Goal: Task Accomplishment & Management: Use online tool/utility

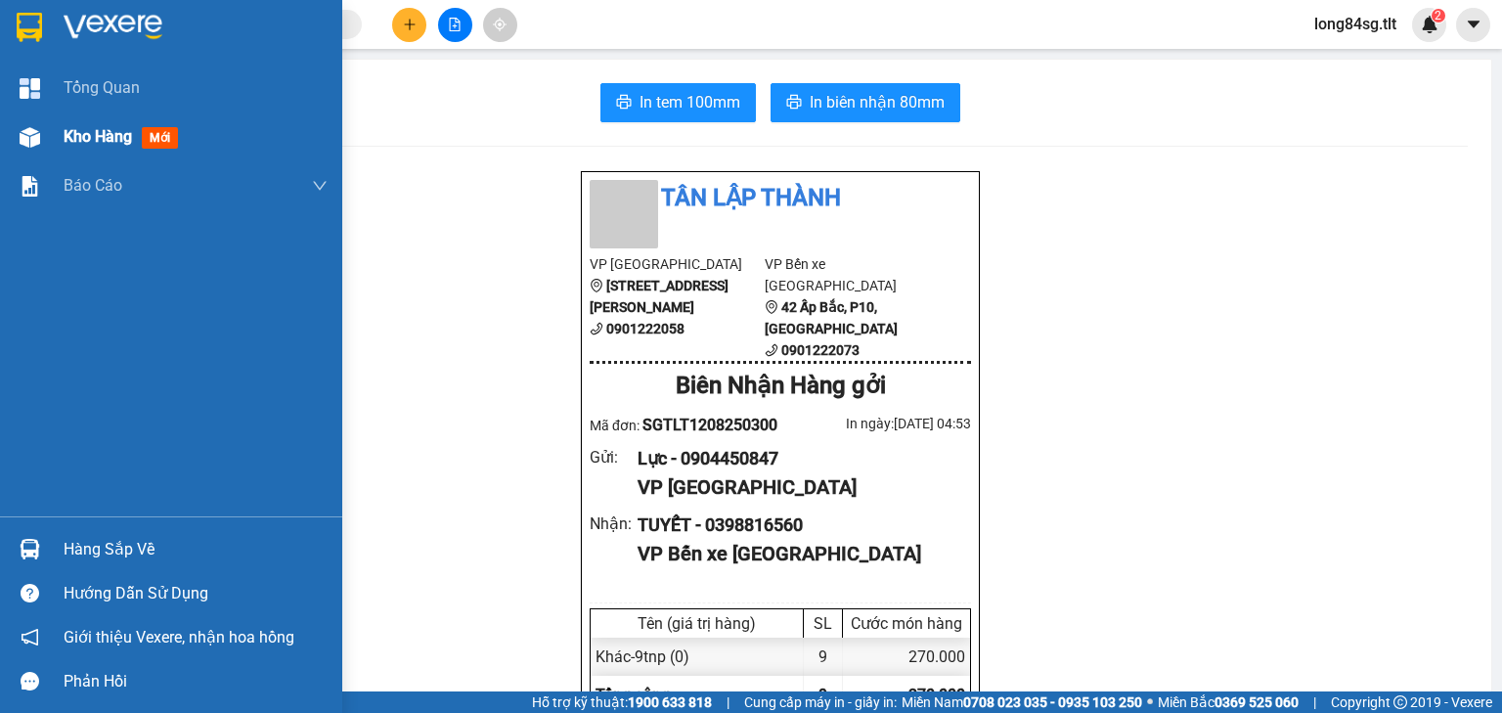
click at [15, 136] on div at bounding box center [30, 137] width 34 height 34
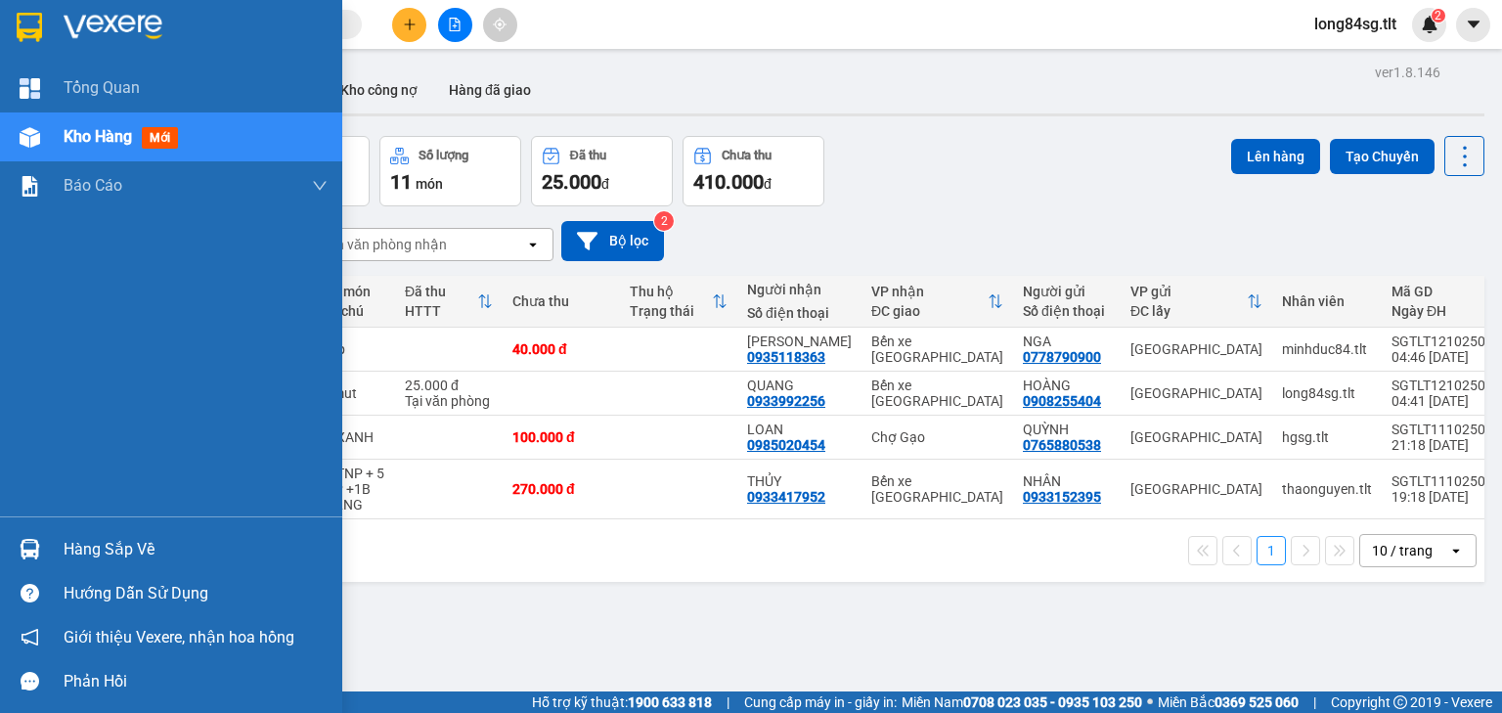
click at [53, 541] on div "Hàng sắp về" at bounding box center [171, 549] width 342 height 44
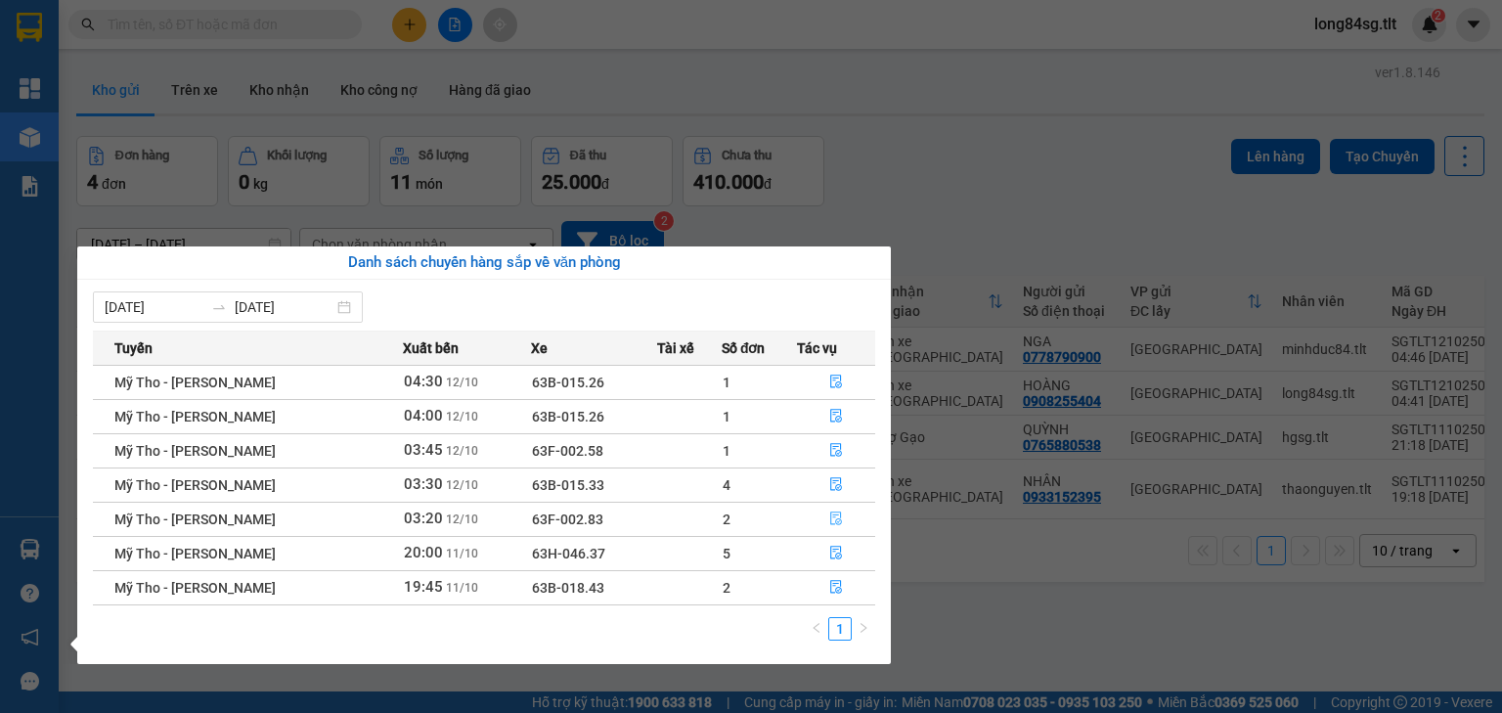
click at [841, 517] on button "button" at bounding box center [836, 518] width 77 height 31
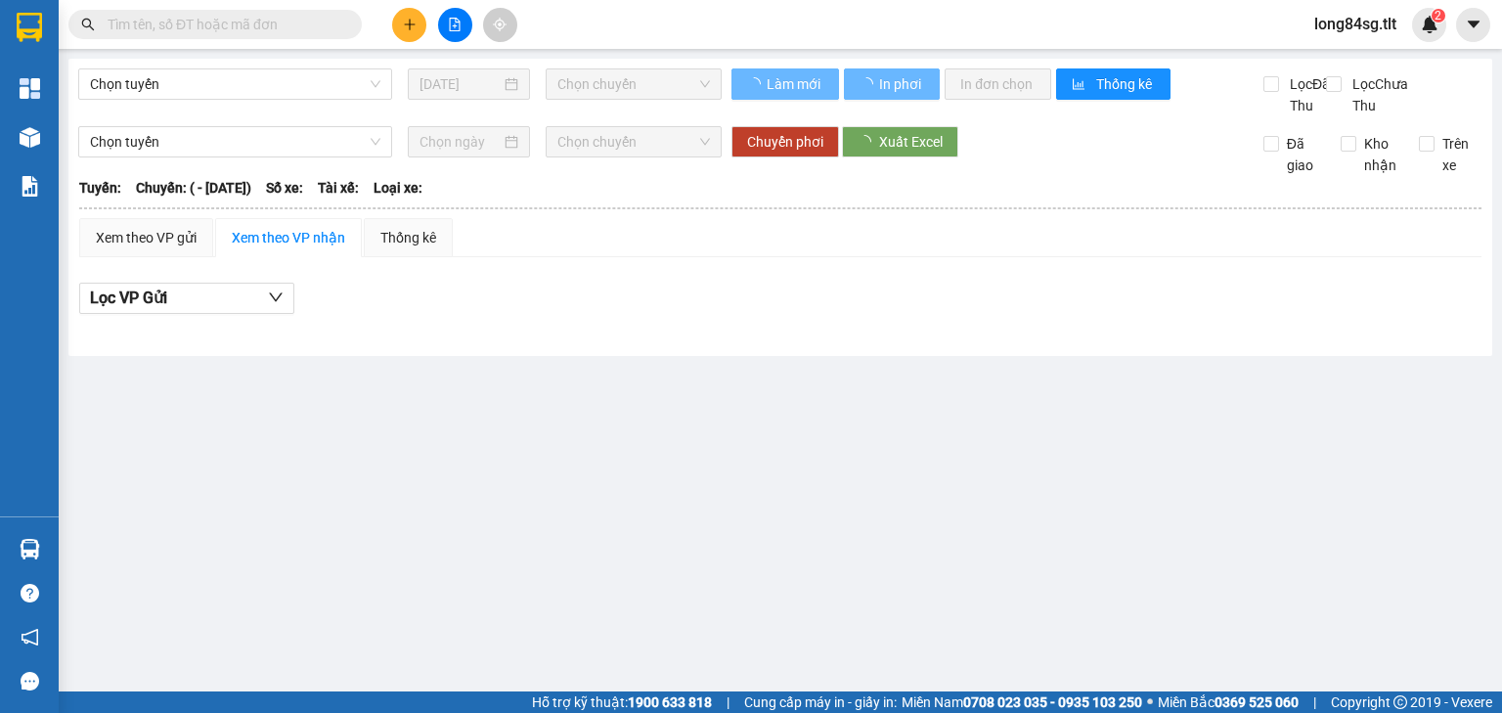
type input "[DATE]"
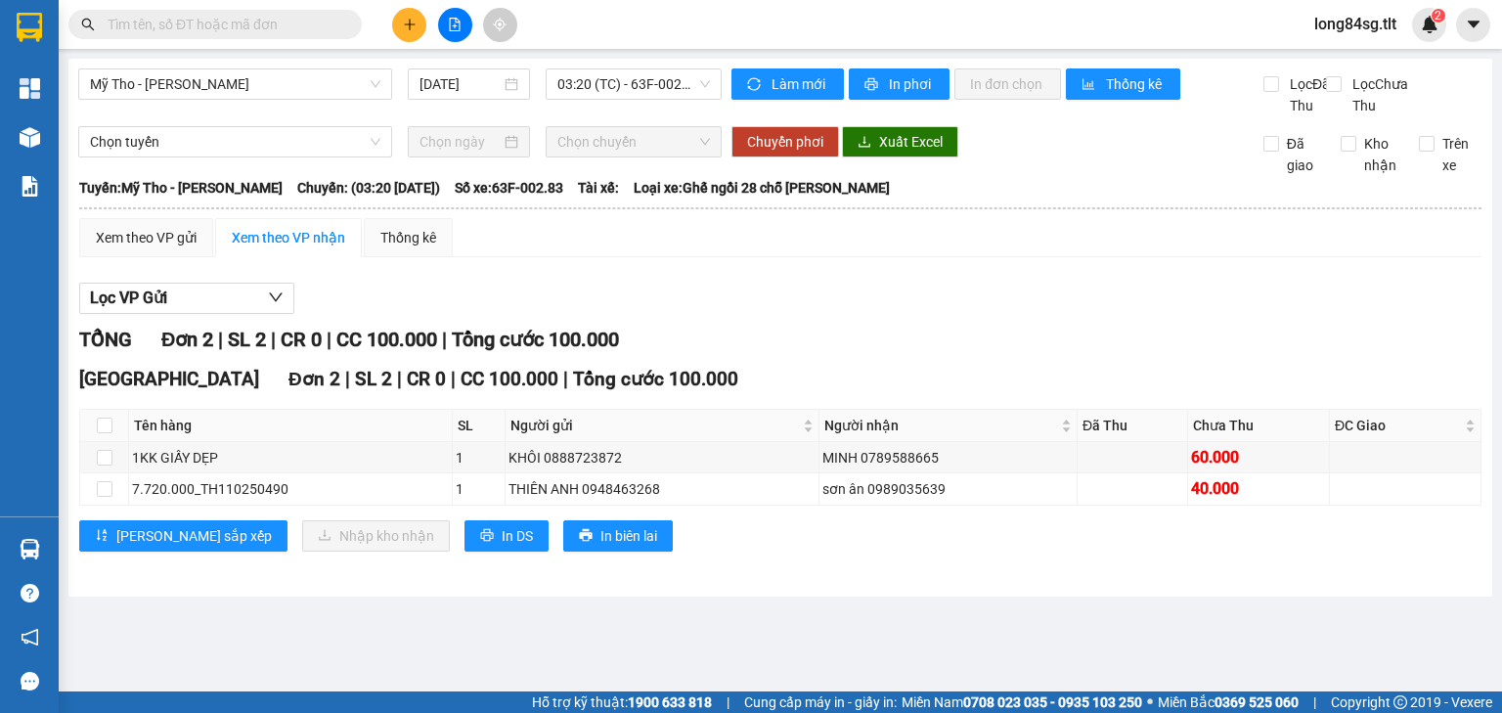
click at [62, 547] on main "Mỹ Tho - [PERSON_NAME] [DATE] 03:20 (TC) - 63F-002.83 Làm mới In phơi In đơn ch…" at bounding box center [751, 345] width 1502 height 691
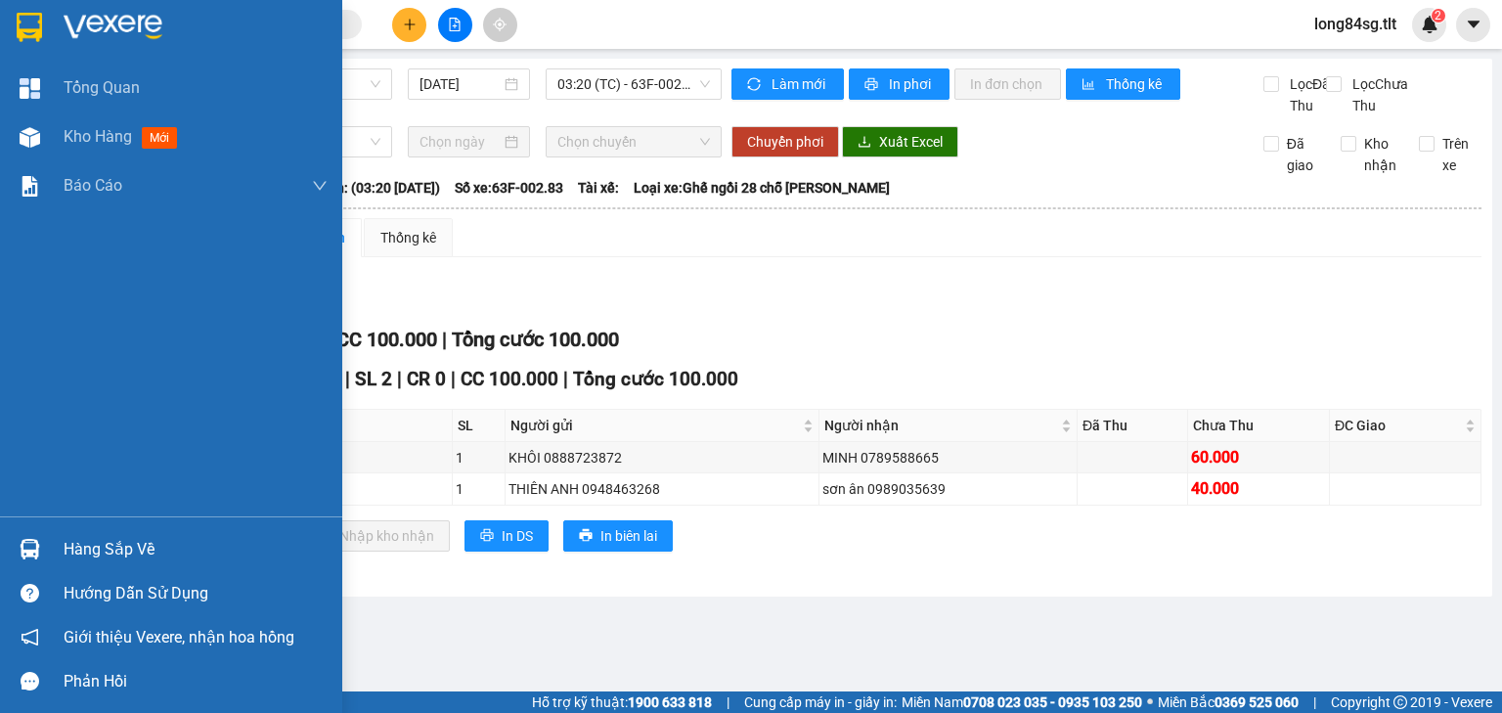
click at [46, 544] on div at bounding box center [30, 549] width 34 height 34
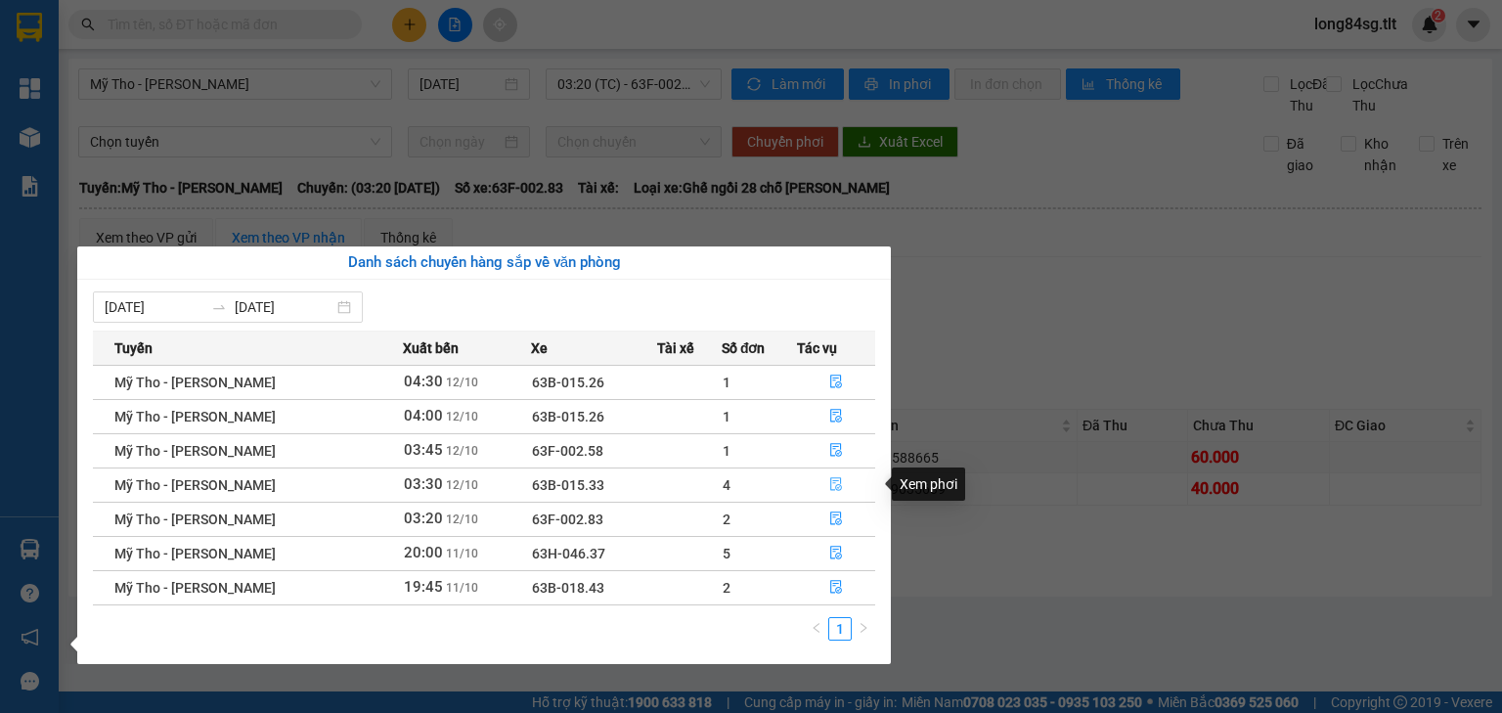
click at [823, 480] on button "button" at bounding box center [836, 484] width 77 height 31
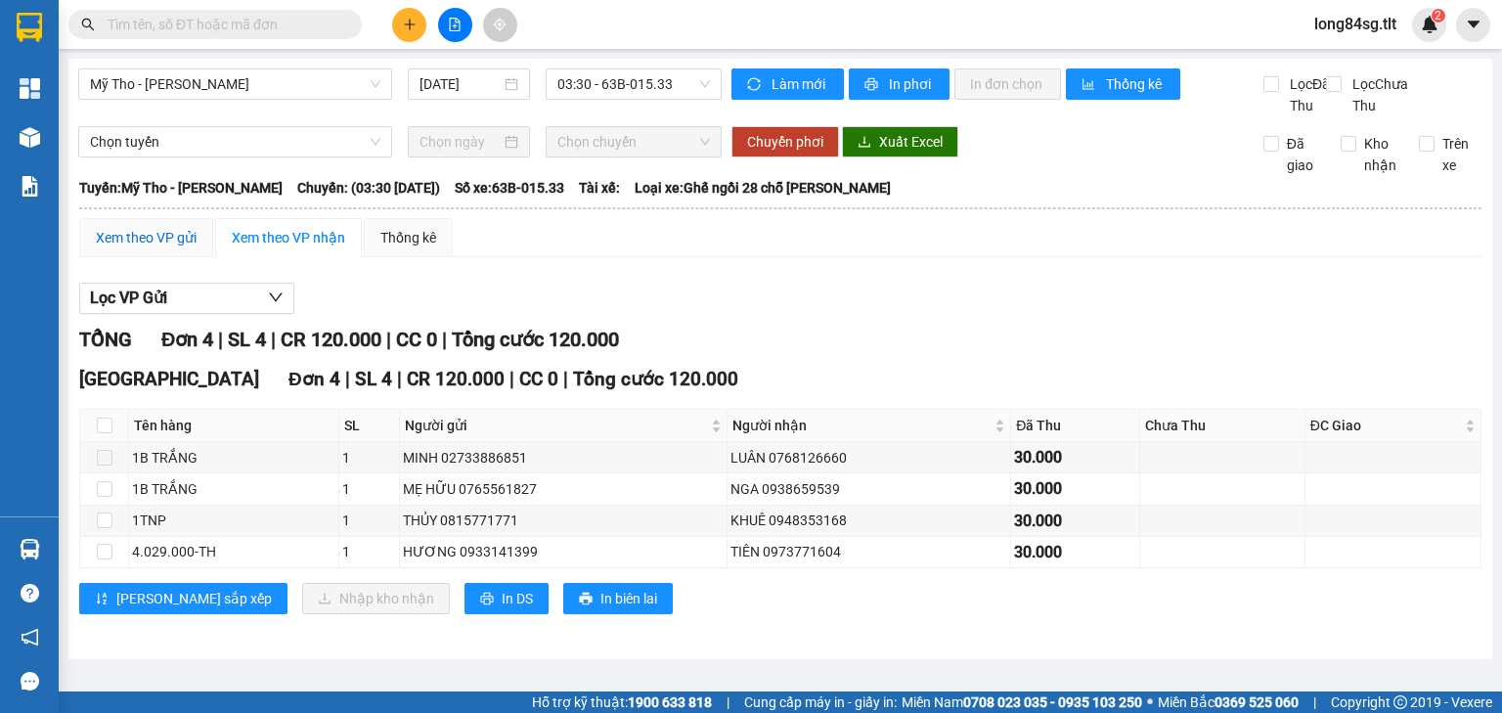
click at [155, 248] on div "Xem theo VP gửi" at bounding box center [146, 238] width 101 height 22
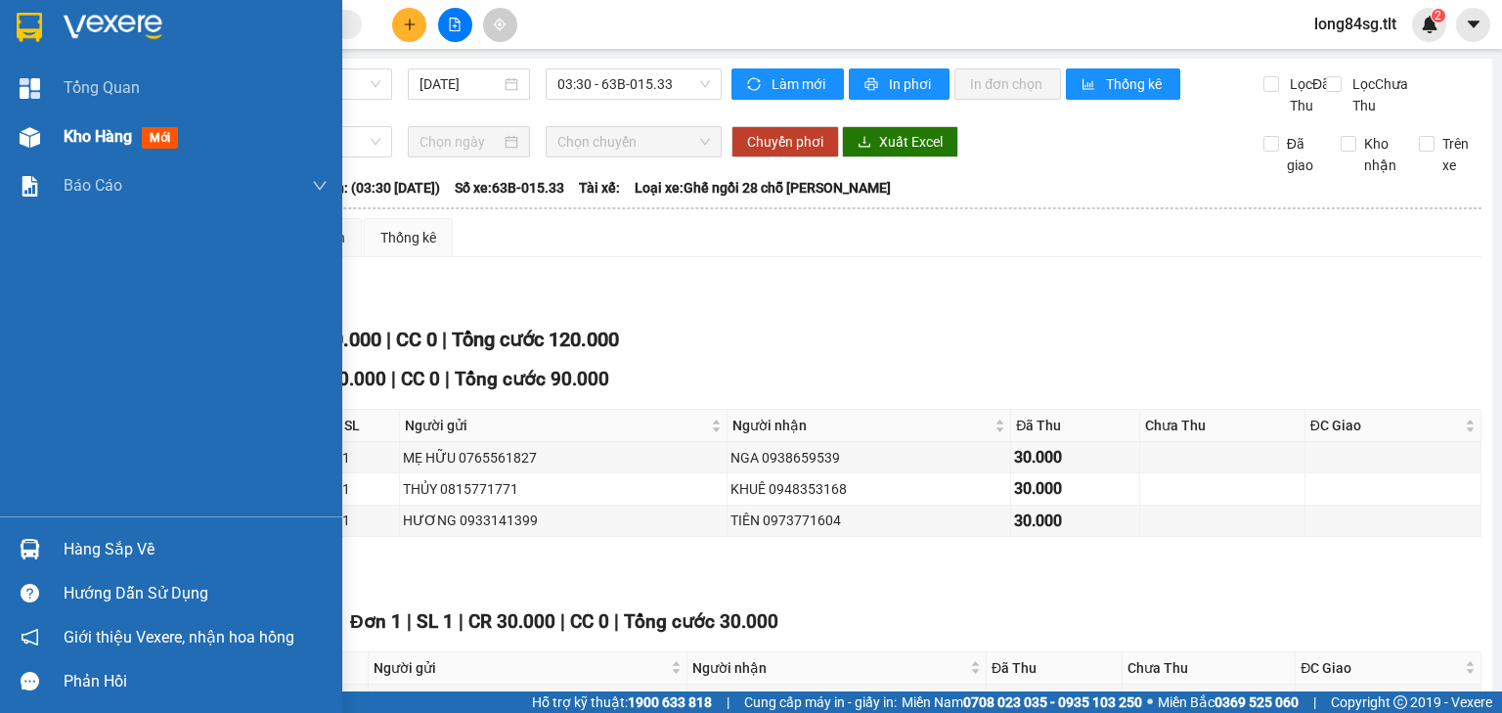
click at [36, 137] on img at bounding box center [30, 137] width 21 height 21
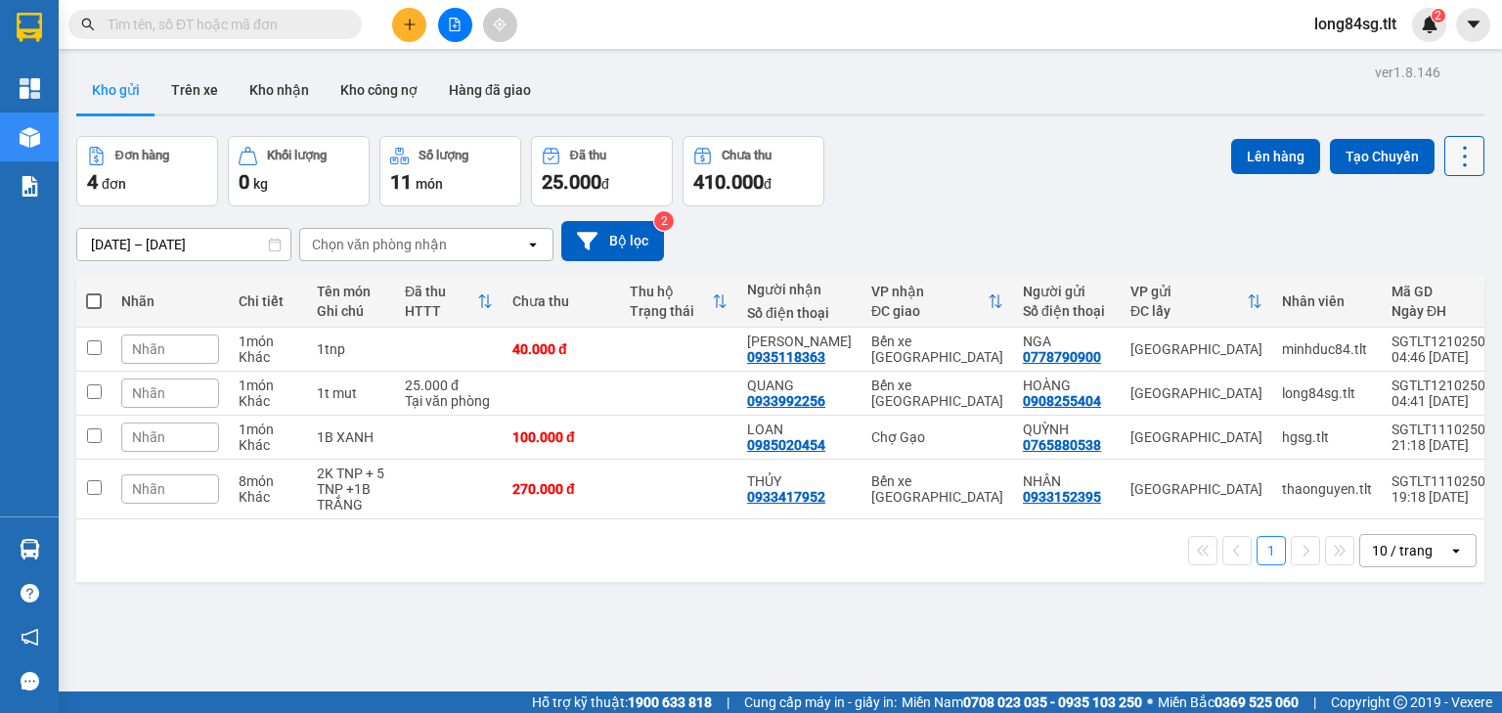
click at [1451, 157] on icon at bounding box center [1464, 156] width 27 height 27
click at [1423, 273] on span "Làm mới" at bounding box center [1425, 279] width 54 height 20
click at [239, 20] on input "text" at bounding box center [223, 25] width 231 height 22
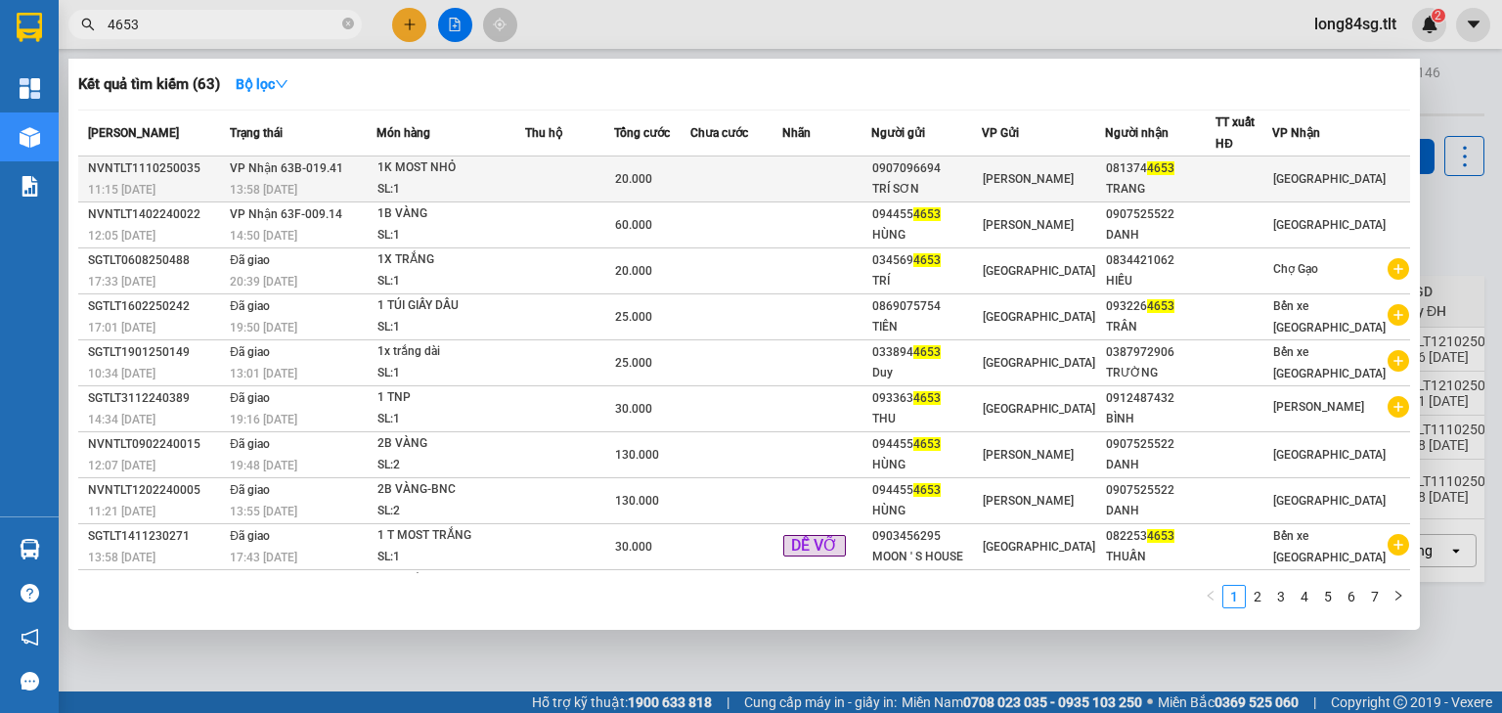
type input "4653"
click at [707, 164] on td at bounding box center [736, 179] width 92 height 46
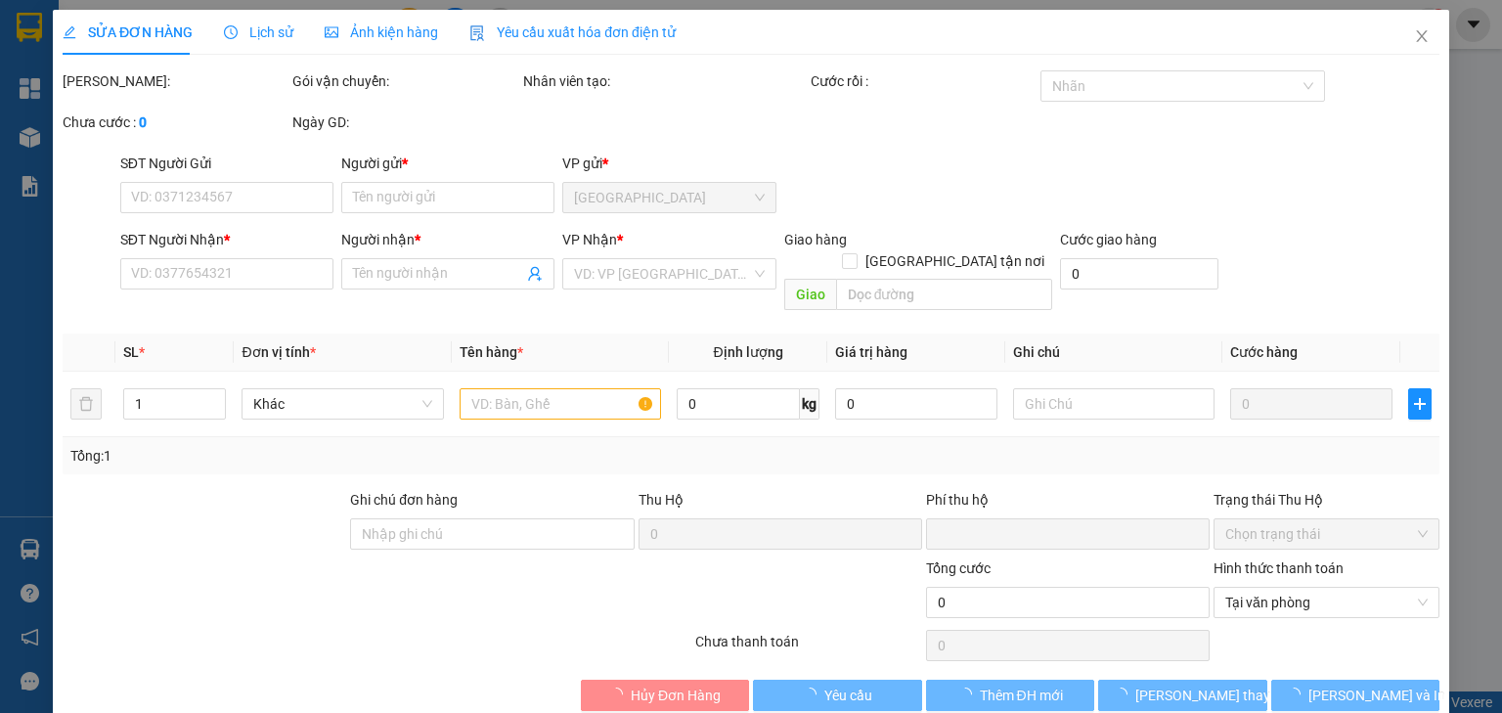
type input "0907096694"
type input "TRÍ SƠN"
type input "0813744653"
type input "TRANG"
type input "0"
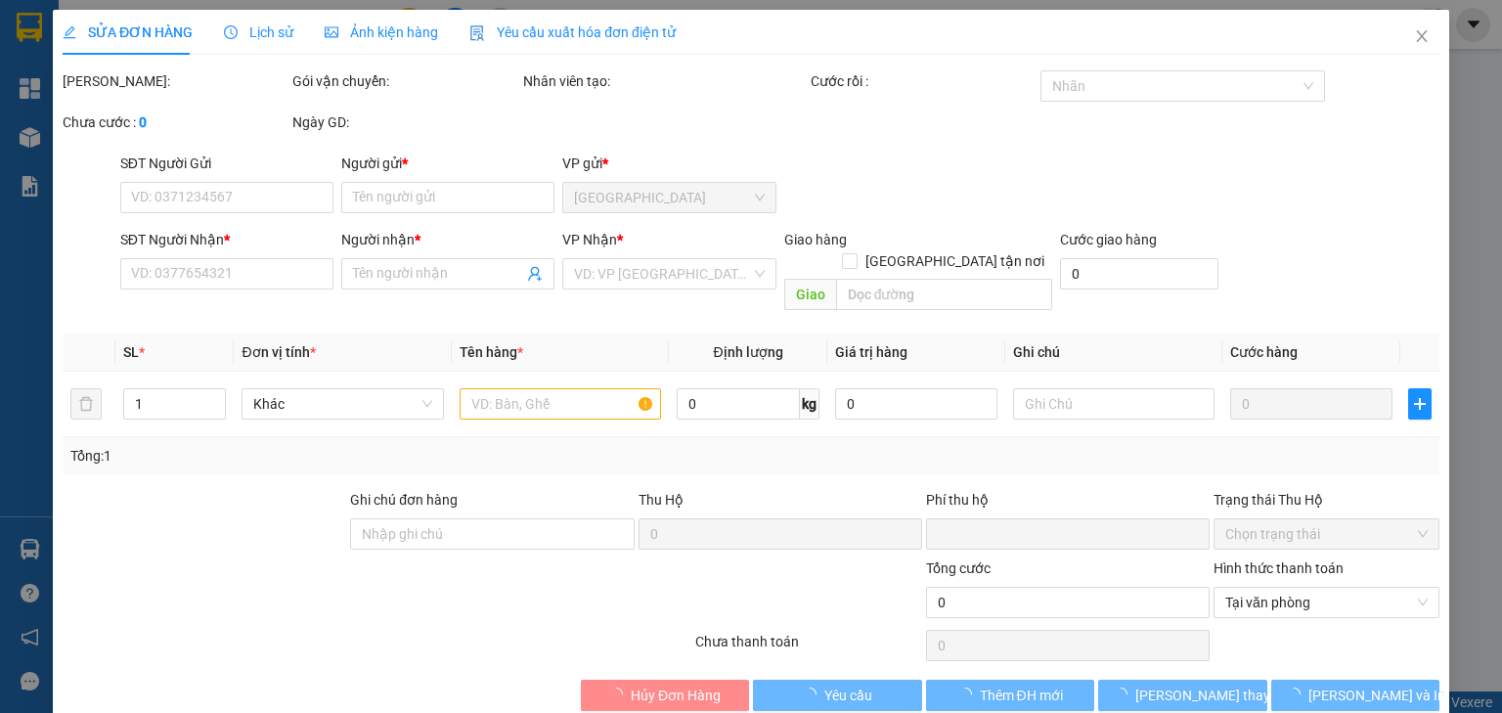
type input "20.000"
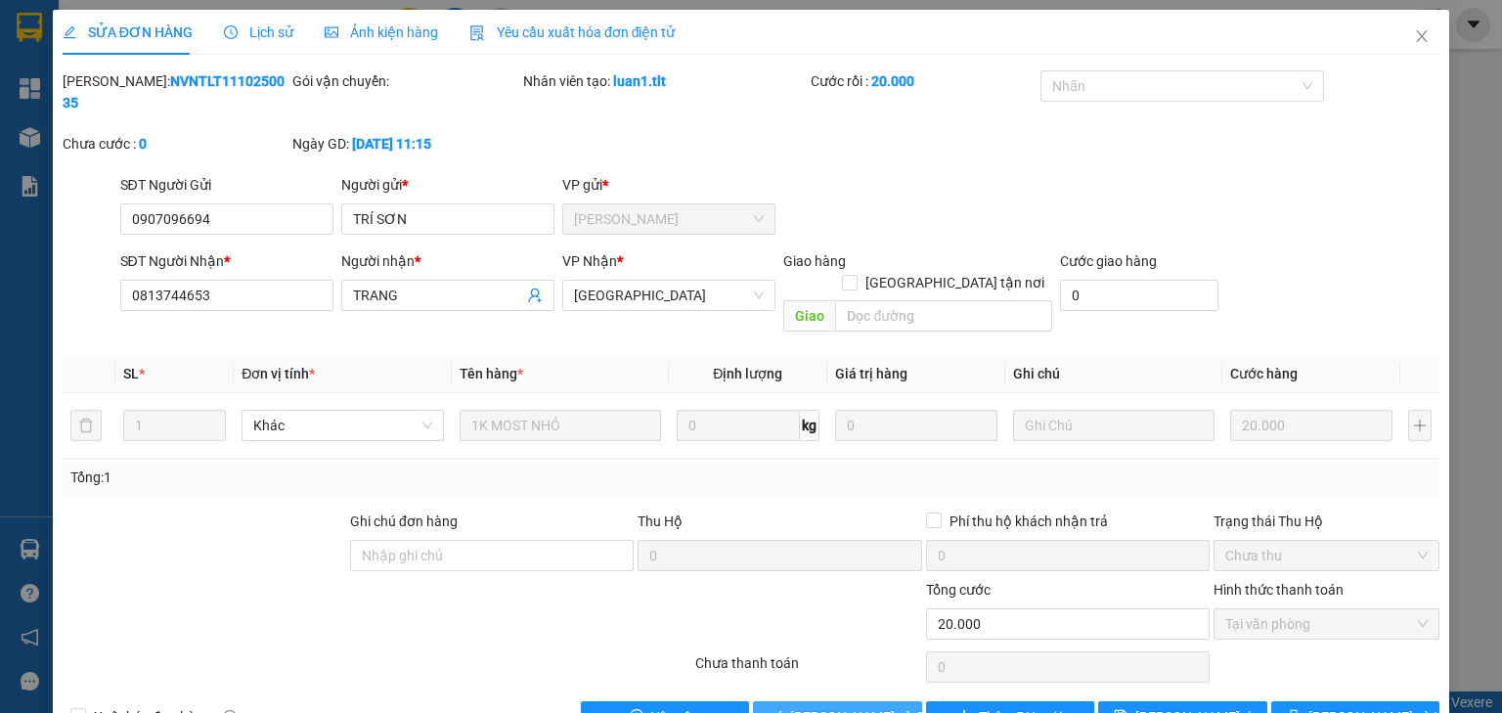
click at [825, 706] on span "[PERSON_NAME] và Giao hàng" at bounding box center [884, 717] width 188 height 22
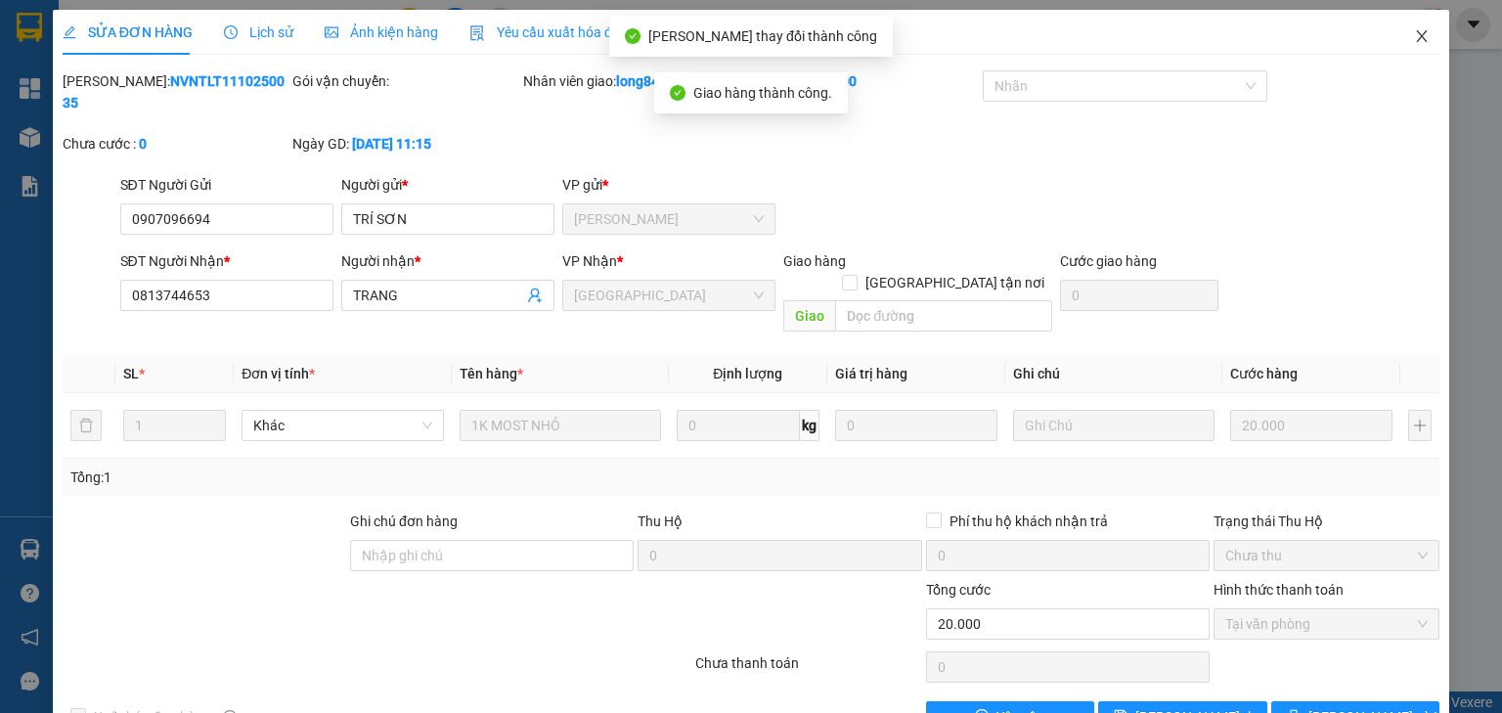
click at [1414, 33] on icon "close" at bounding box center [1422, 36] width 16 height 16
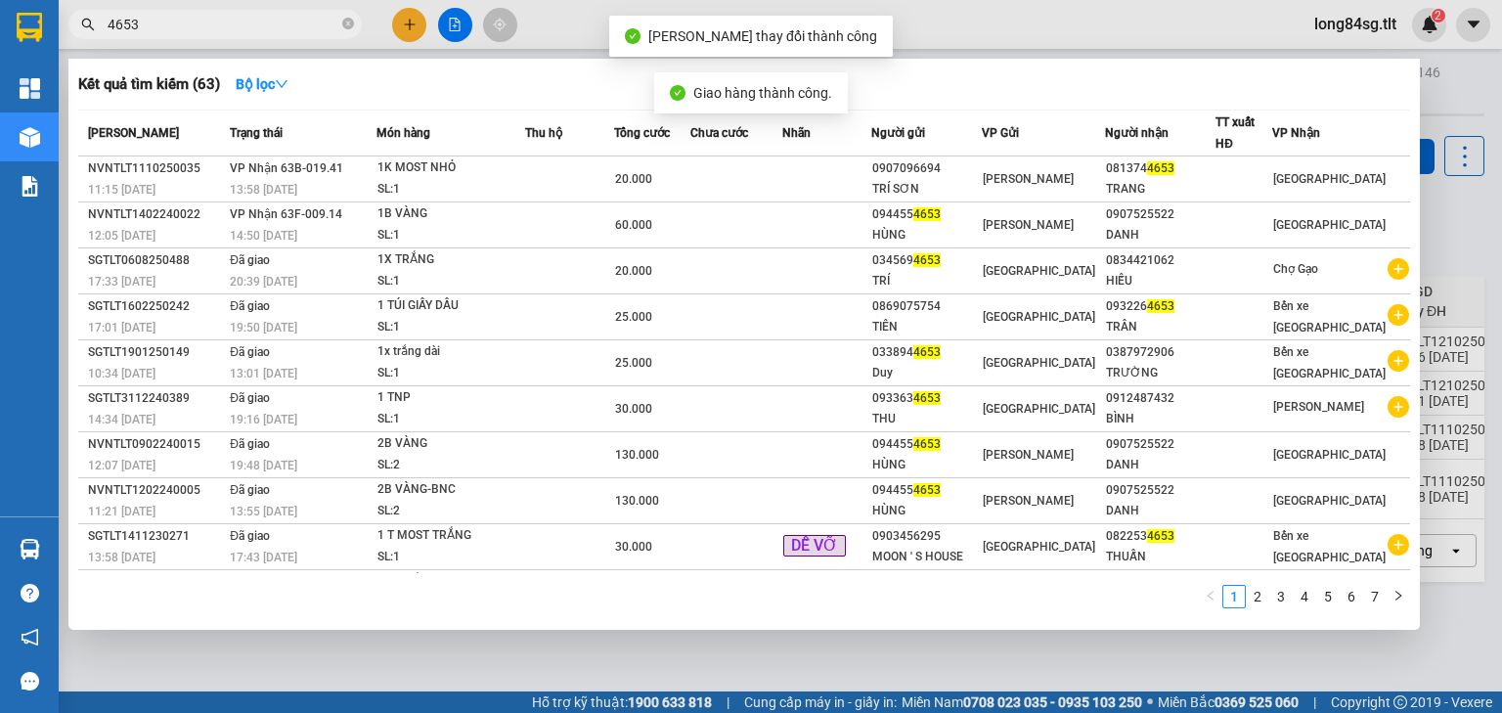
click at [274, 27] on input "4653" at bounding box center [223, 25] width 231 height 22
